Goal: Information Seeking & Learning: Learn about a topic

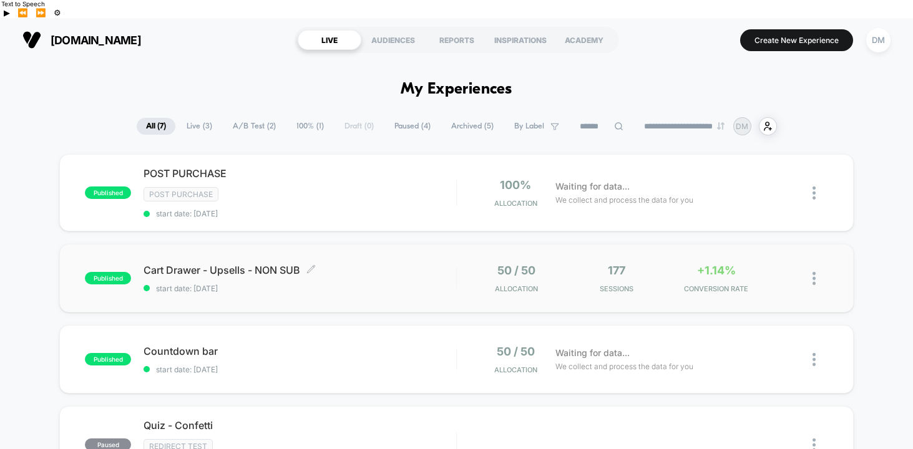
click at [394, 264] on span "Cart Drawer - Upsells - NON SUB Click to edit experience details" at bounding box center [300, 270] width 313 height 12
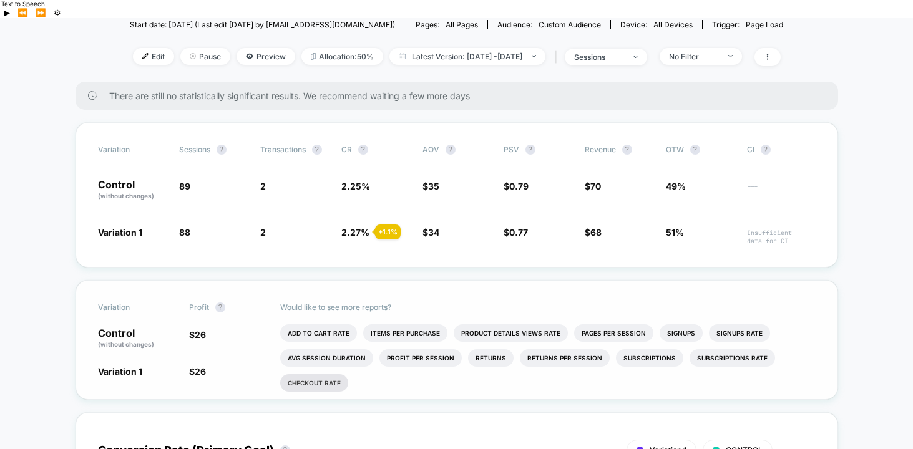
click at [324, 374] on li "Checkout Rate" at bounding box center [314, 382] width 68 height 17
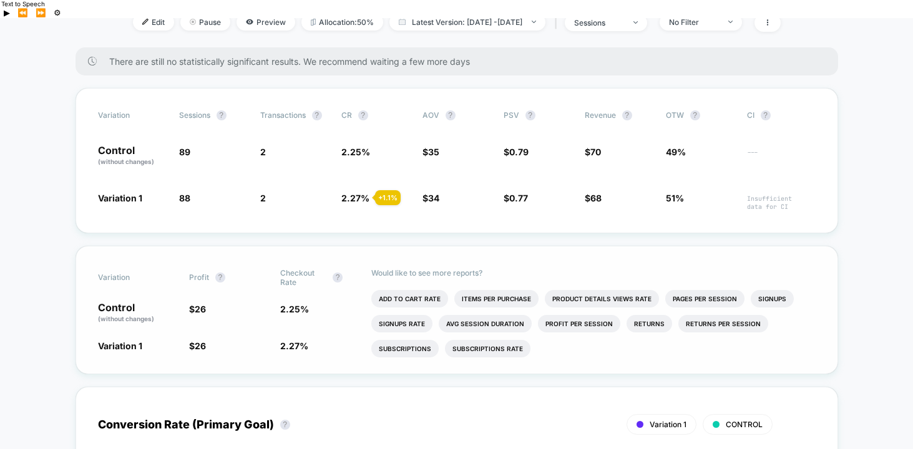
scroll to position [182, 0]
click at [420, 339] on li "Subscriptions" at bounding box center [404, 347] width 67 height 17
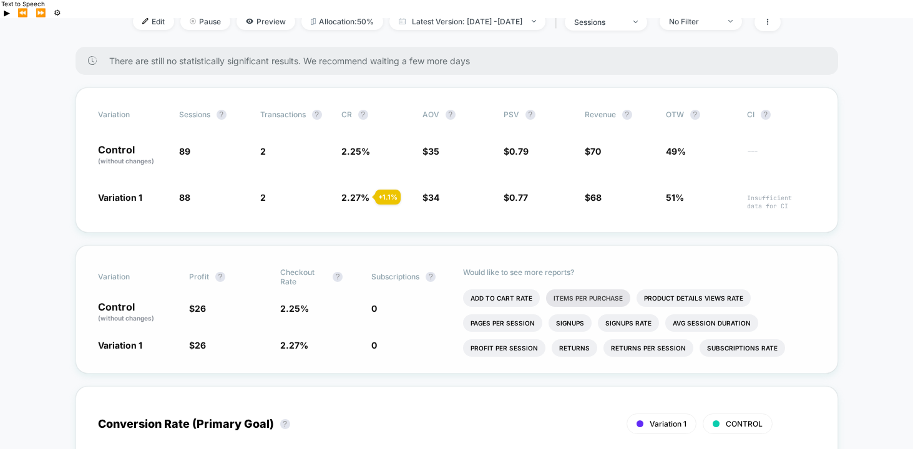
click at [580, 290] on li "Items Per Purchase" at bounding box center [588, 298] width 84 height 17
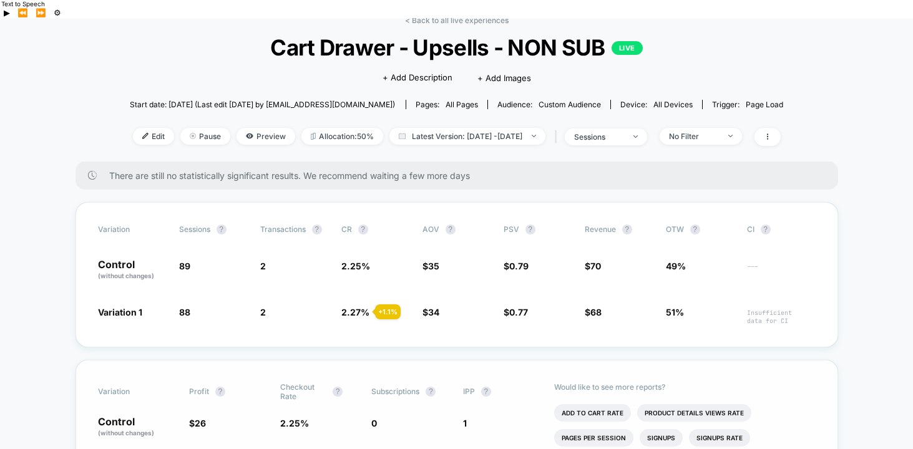
scroll to position [0, 0]
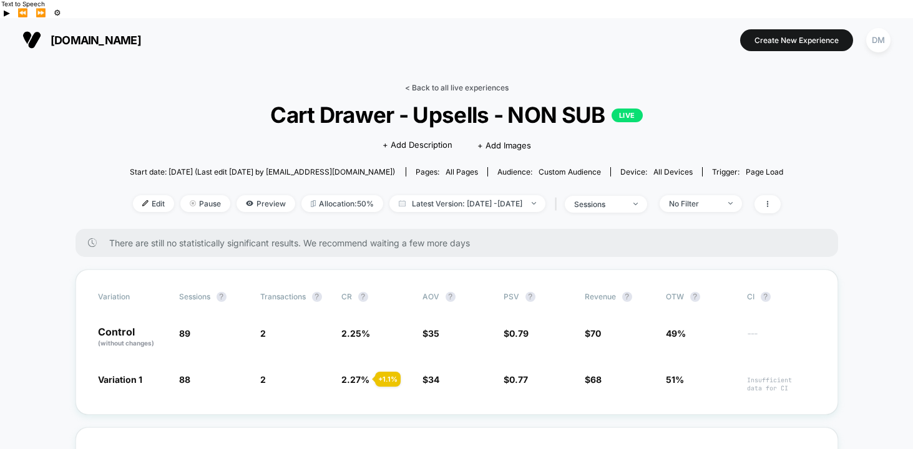
click at [481, 83] on link "< Back to all live experiences" at bounding box center [457, 87] width 104 height 9
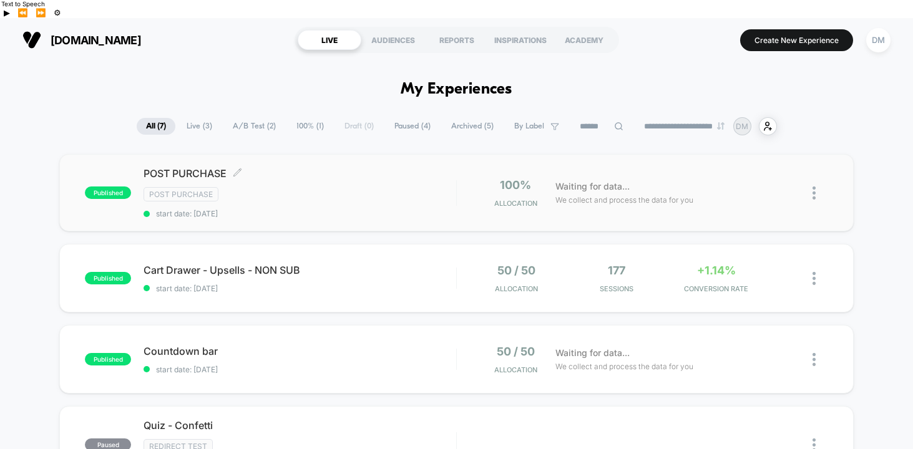
click at [447, 187] on div "Post Purchase" at bounding box center [300, 194] width 313 height 14
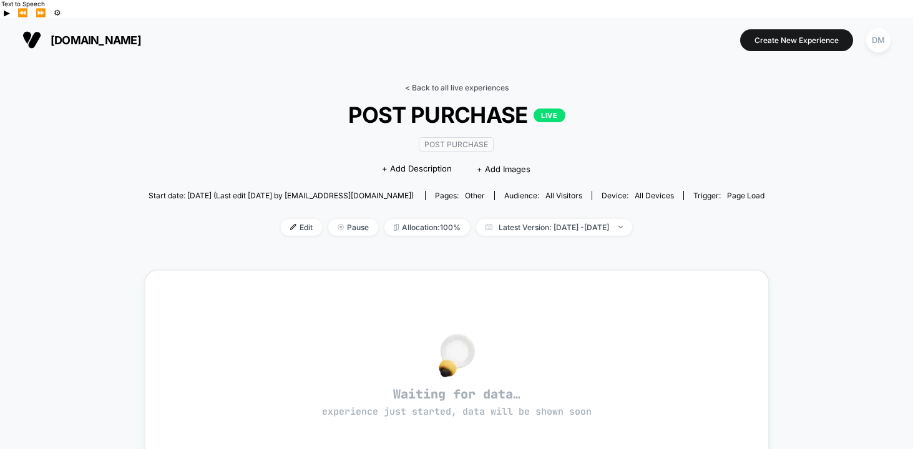
click at [439, 83] on link "< Back to all live experiences" at bounding box center [457, 87] width 104 height 9
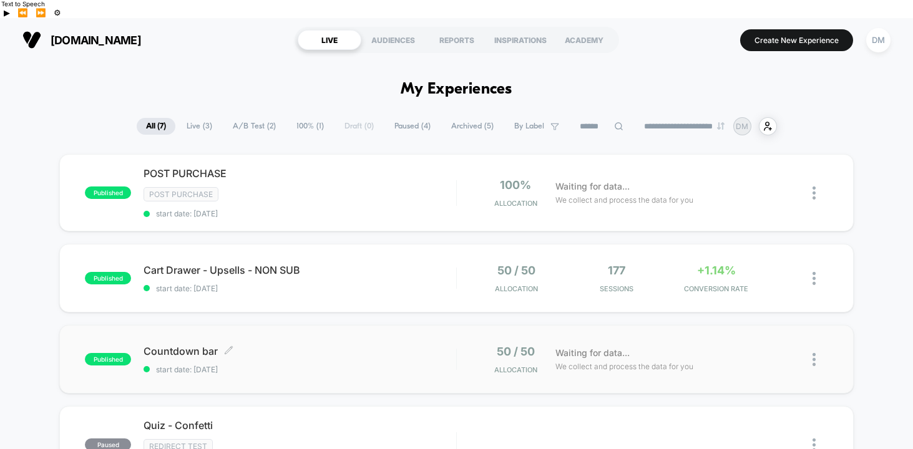
click at [410, 345] on span "Countdown bar Click to edit experience details" at bounding box center [300, 351] width 313 height 12
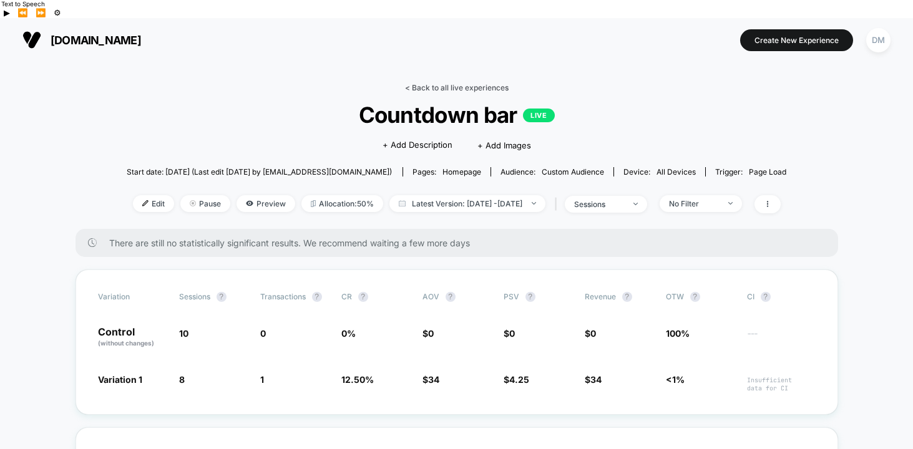
click at [468, 83] on link "< Back to all live experiences" at bounding box center [457, 87] width 104 height 9
